Goal: Task Accomplishment & Management: Manage account settings

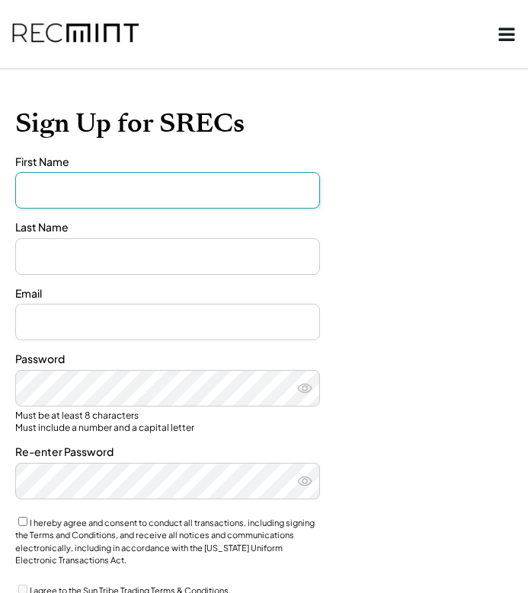
type input "*******"
type input "**********"
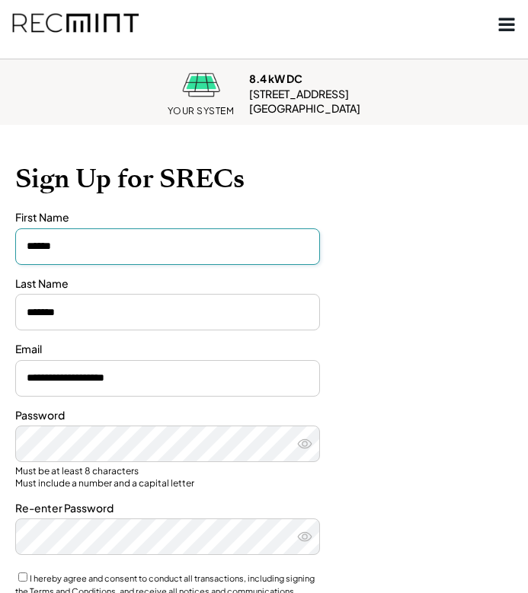
scroll to position [59, 0]
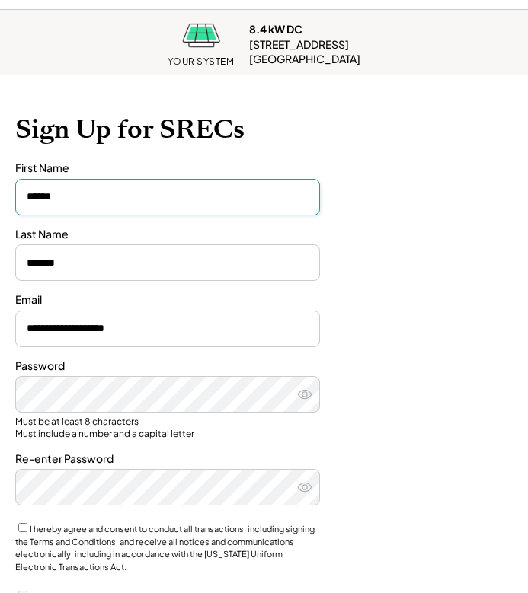
type input "******"
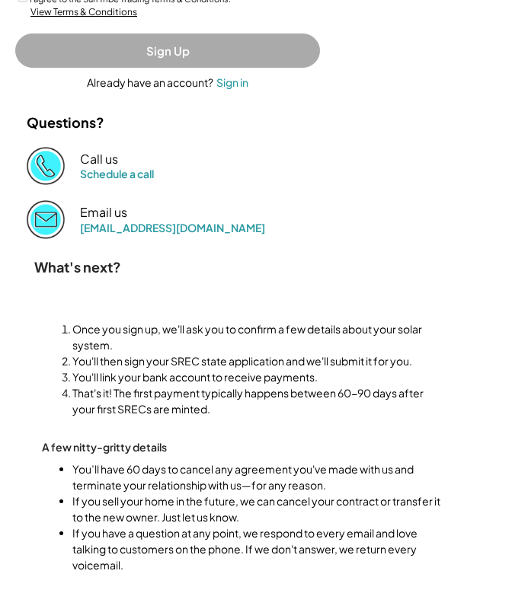
scroll to position [555, 0]
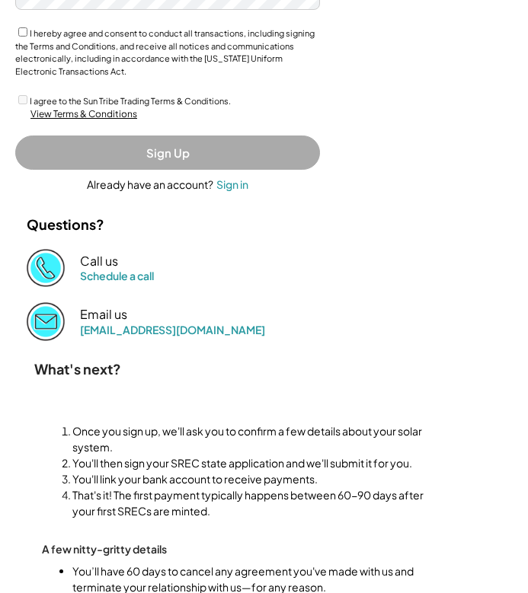
click at [167, 150] on button "Sign Up" at bounding box center [167, 153] width 305 height 34
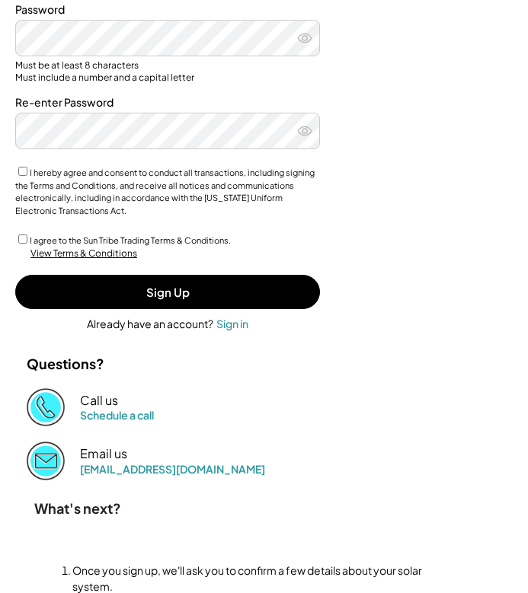
scroll to position [311, 0]
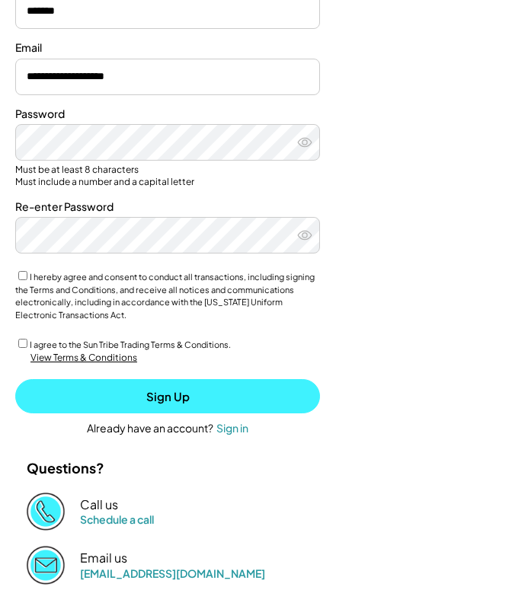
click at [141, 389] on button "Sign Up" at bounding box center [167, 396] width 305 height 34
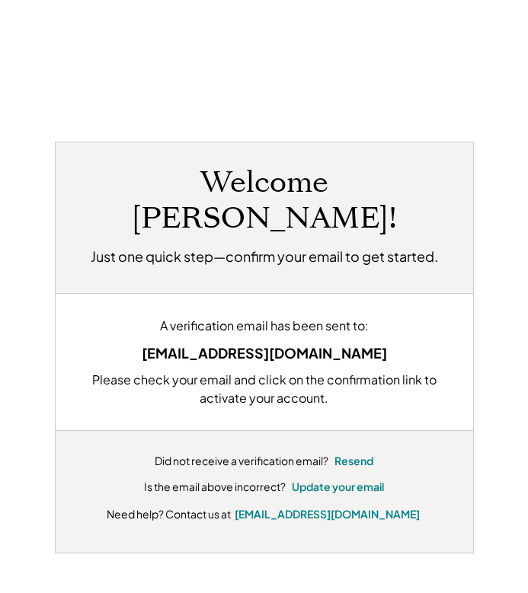
scroll to position [74, 0]
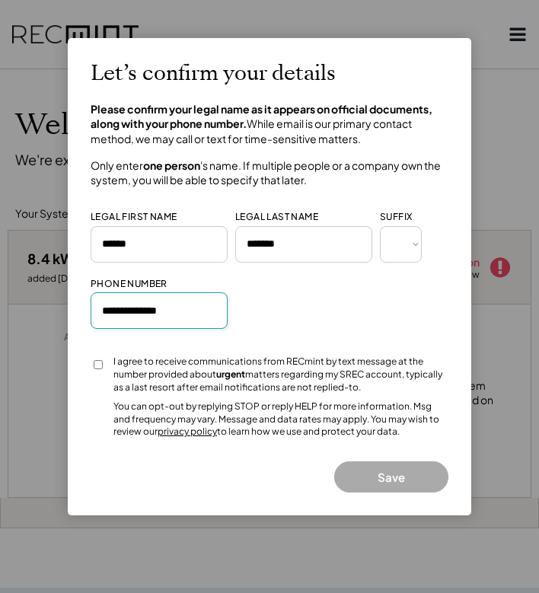
type input "**********"
select select "**********"
click at [385, 473] on button "Save" at bounding box center [391, 476] width 114 height 31
click at [187, 311] on input "input" at bounding box center [159, 310] width 137 height 37
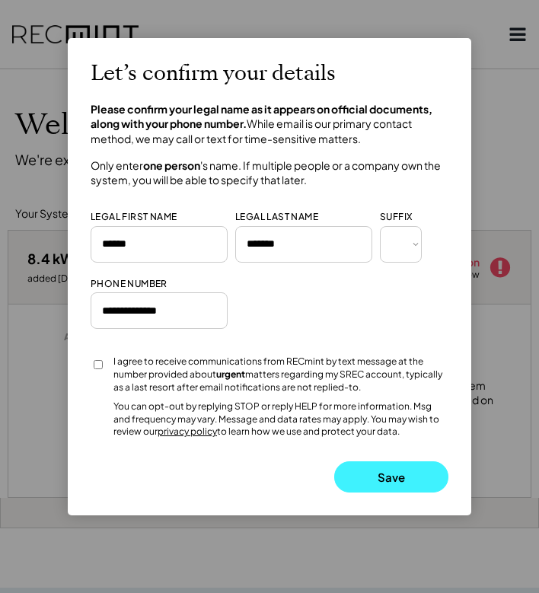
click at [373, 466] on button "Save" at bounding box center [391, 476] width 114 height 31
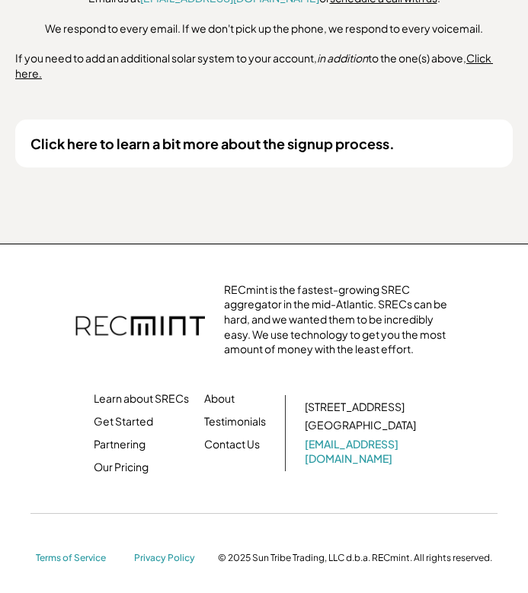
scroll to position [1095, 0]
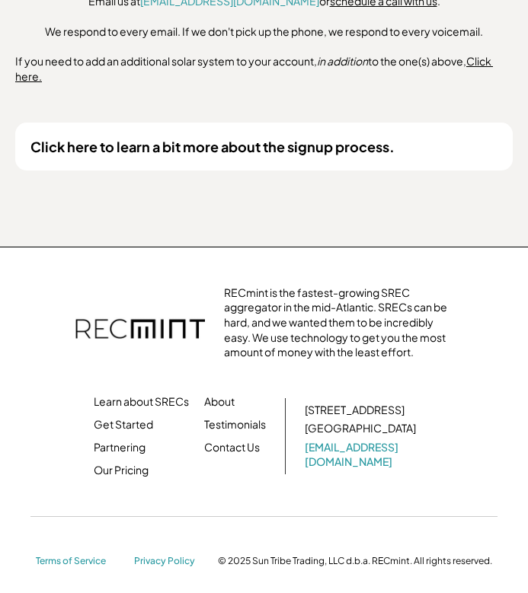
click at [168, 145] on div "Click here to learn a bit more about the signup process." at bounding box center [212, 147] width 364 height 18
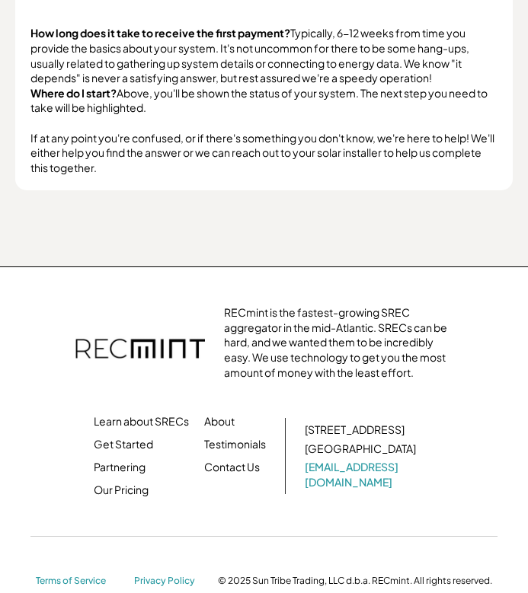
scroll to position [1816, 0]
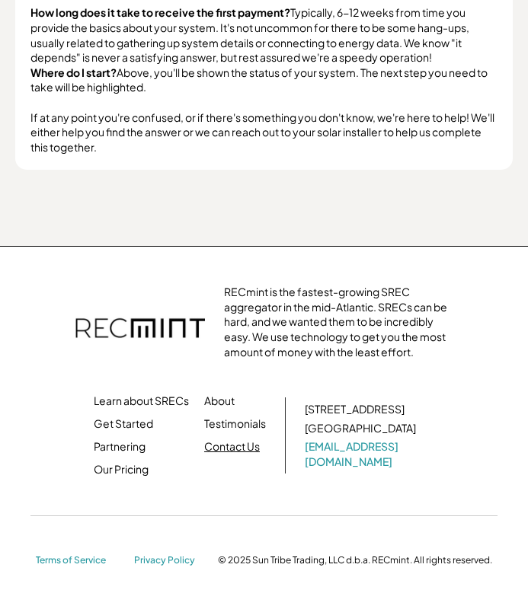
click at [227, 439] on link "Contact Us" at bounding box center [232, 446] width 56 height 15
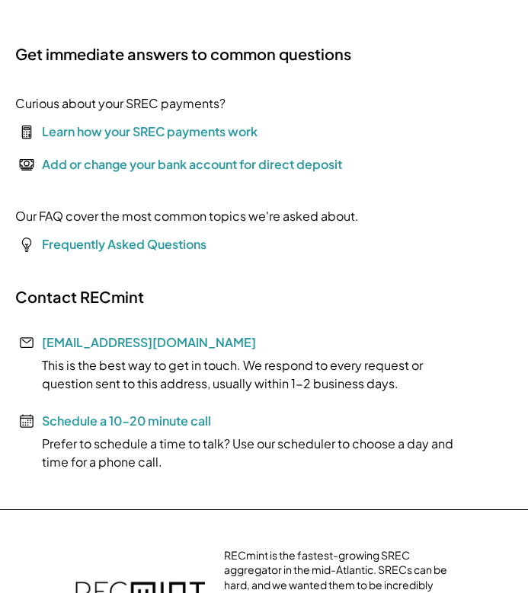
scroll to position [165, 0]
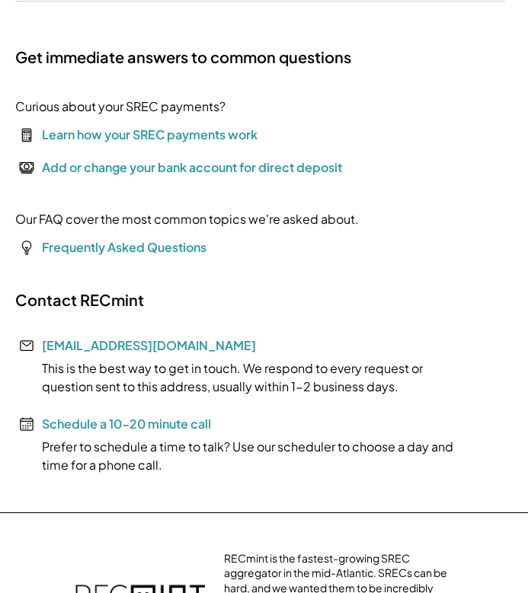
click at [116, 170] on div "Add or change your bank account for direct deposit" at bounding box center [192, 167] width 300 height 18
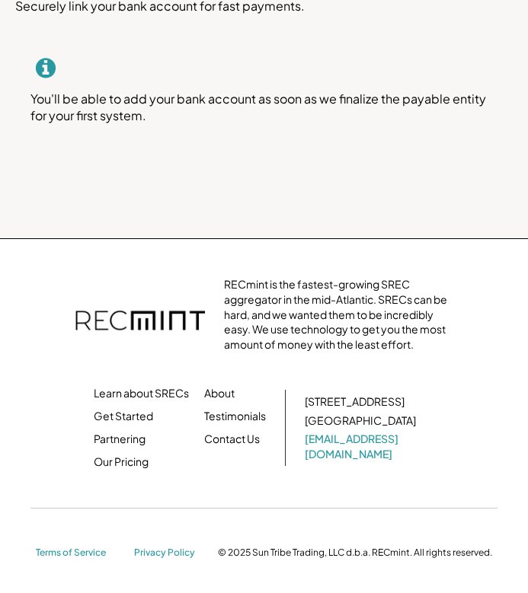
scroll to position [24, 0]
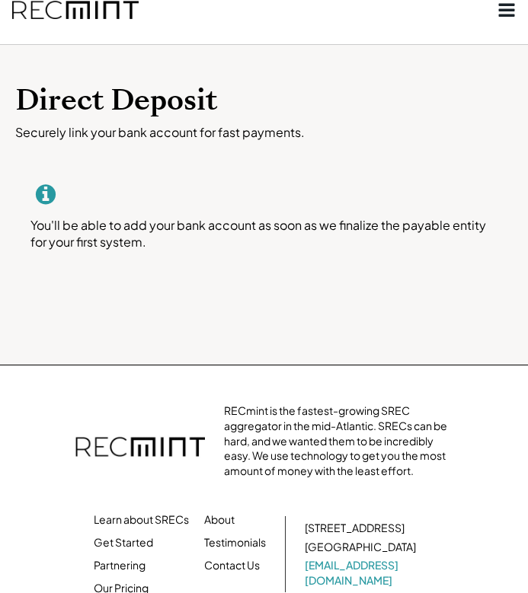
click at [47, 189] on use at bounding box center [46, 194] width 20 height 20
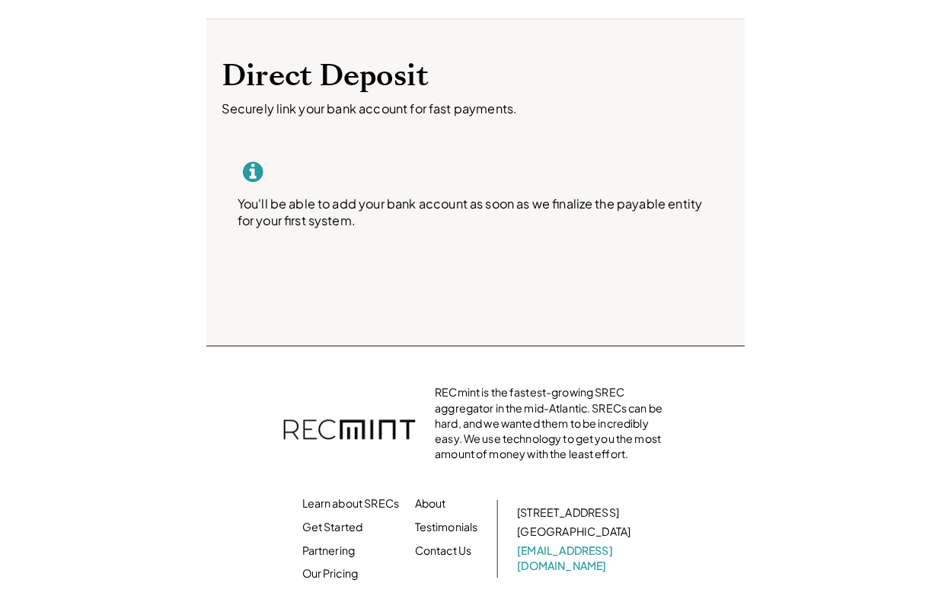
scroll to position [21, 0]
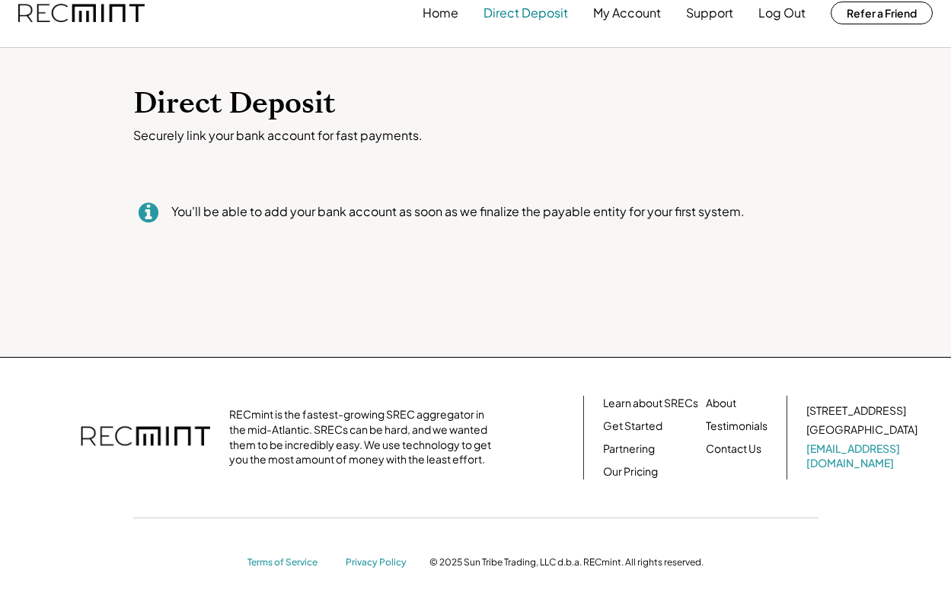
click at [518, 10] on button "Direct Deposit" at bounding box center [525, 13] width 85 height 30
click at [508, 11] on button "Direct Deposit" at bounding box center [525, 13] width 85 height 30
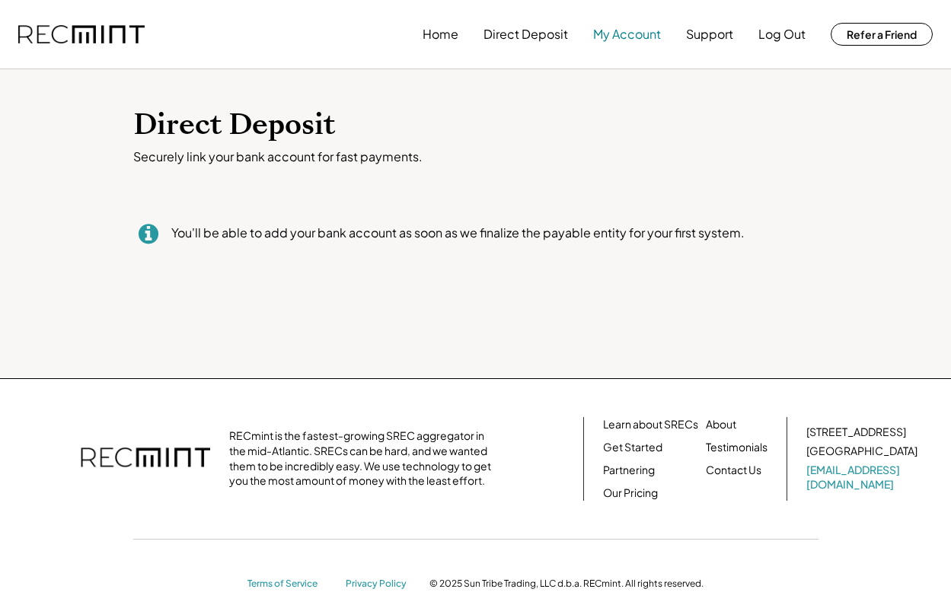
click at [527, 37] on button "My Account" at bounding box center [627, 34] width 68 height 30
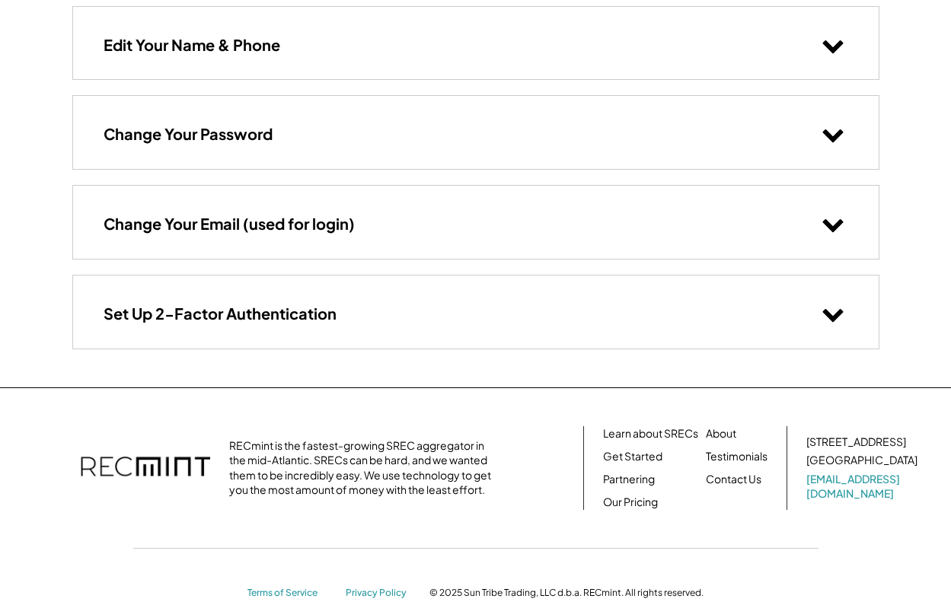
scroll to position [183, 0]
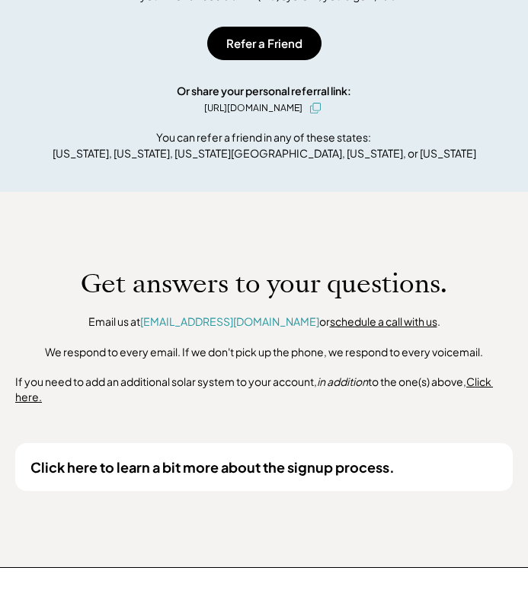
scroll to position [777, 0]
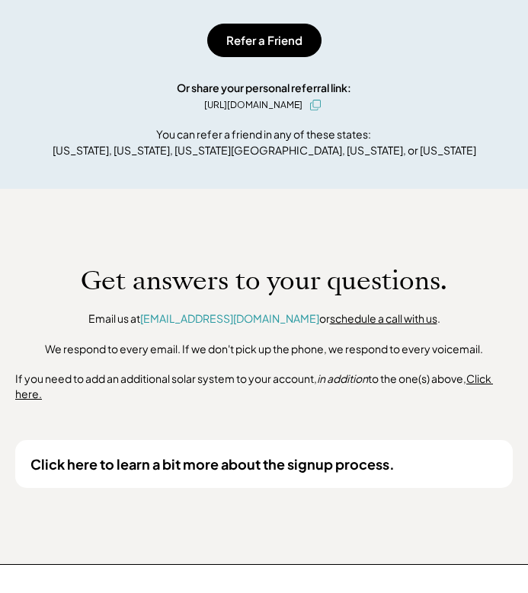
click at [175, 461] on div "Click here to learn a bit more about the signup process." at bounding box center [212, 464] width 364 height 18
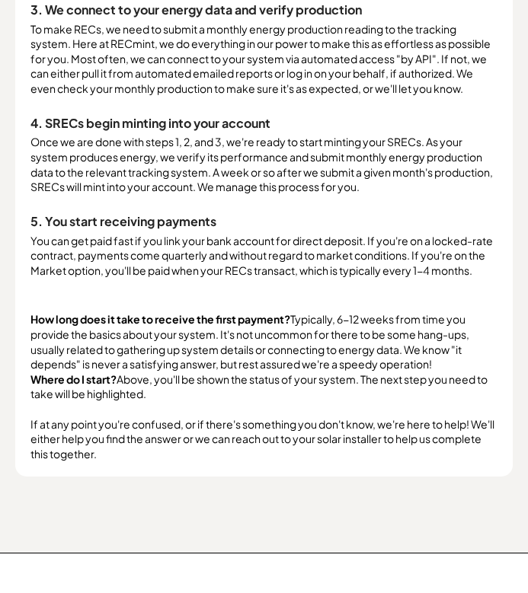
scroll to position [1512, 0]
